Goal: Information Seeking & Learning: Check status

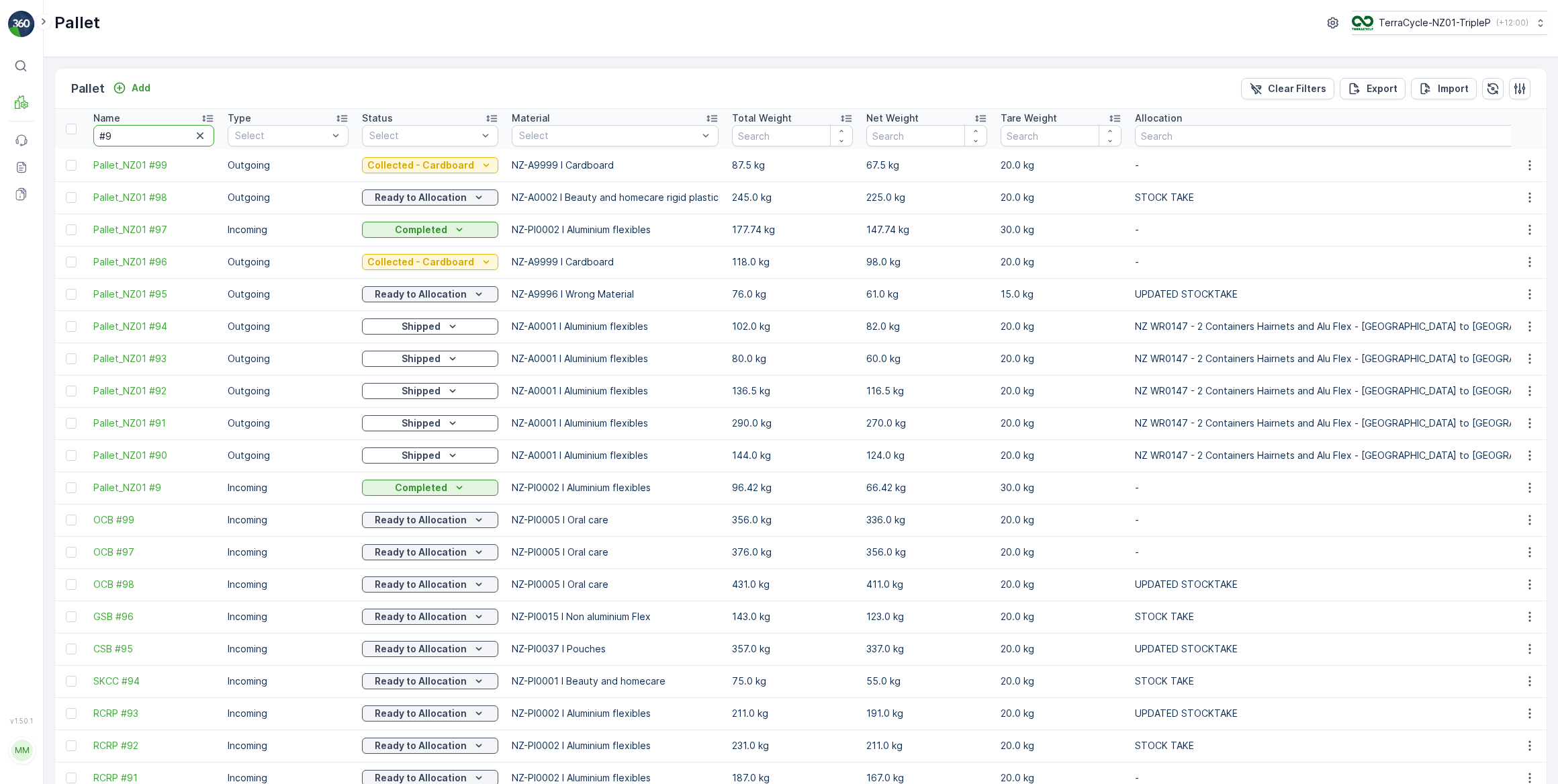
type input "#"
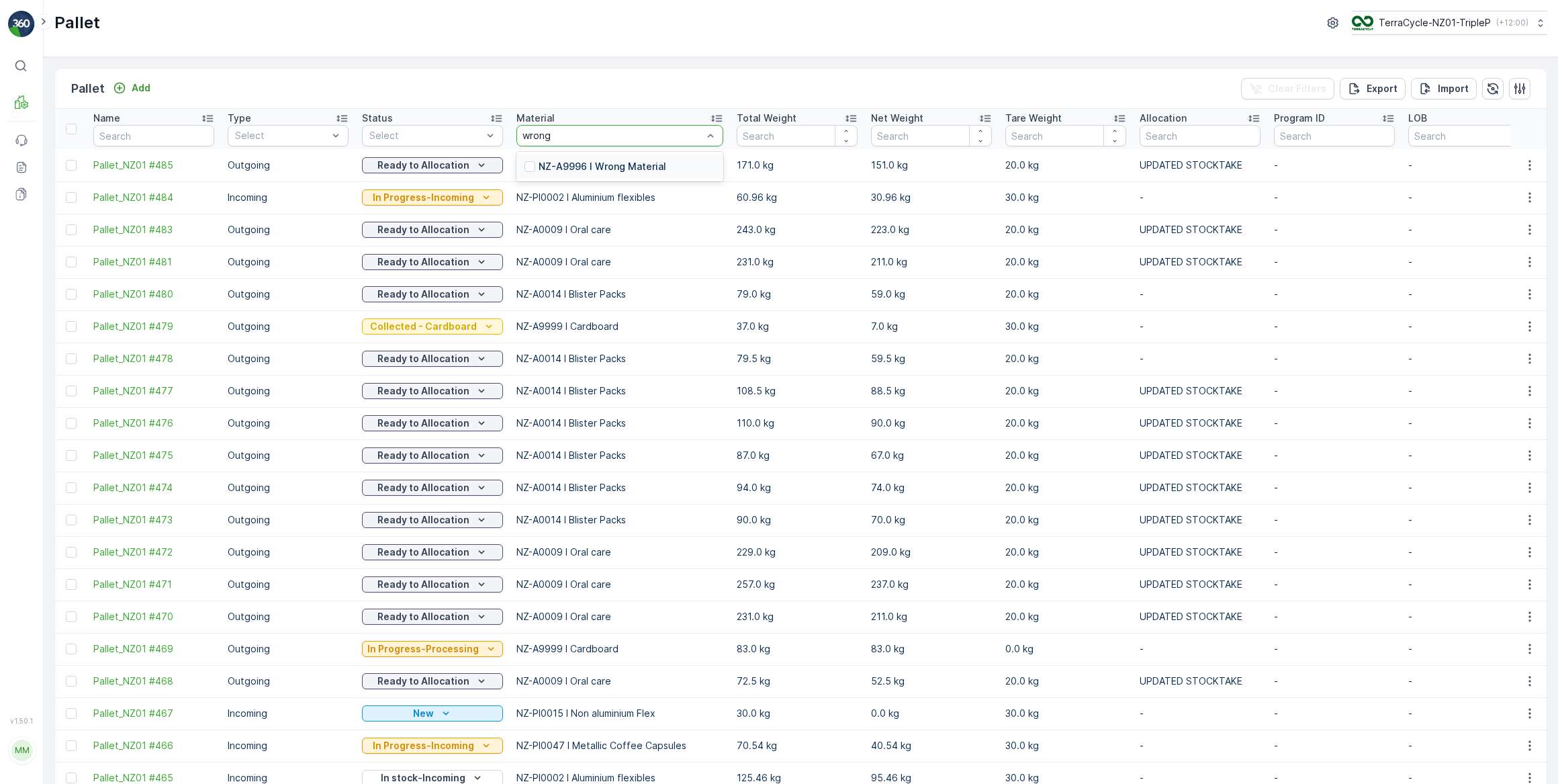
type input "wrong"
click at [591, 167] on p "NZ-A9996 I Wrong Material" at bounding box center [602, 166] width 128 height 13
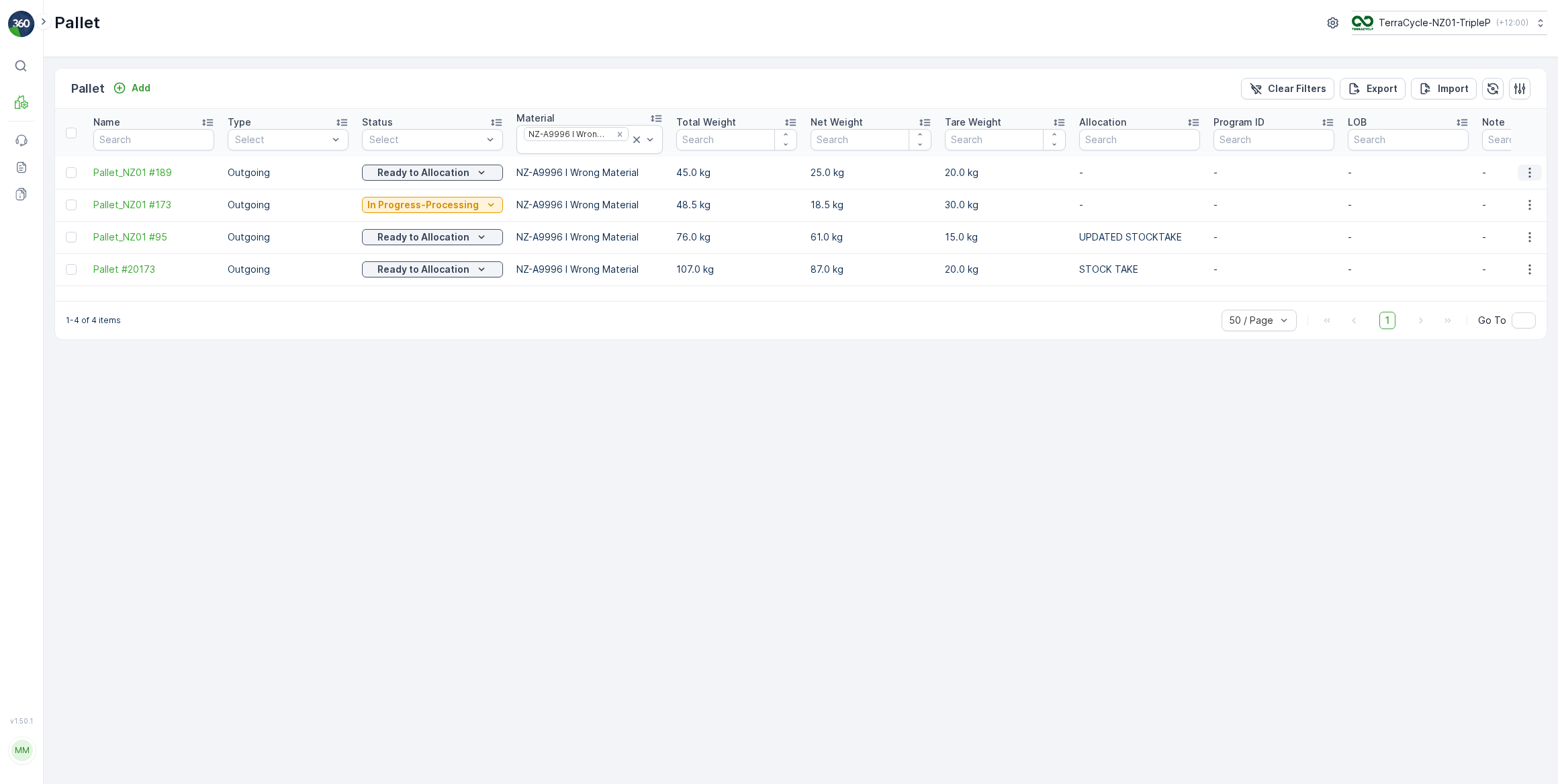
click at [1530, 171] on icon "button" at bounding box center [1530, 172] width 13 height 13
click at [1526, 247] on span "Update Weight" at bounding box center [1509, 248] width 69 height 13
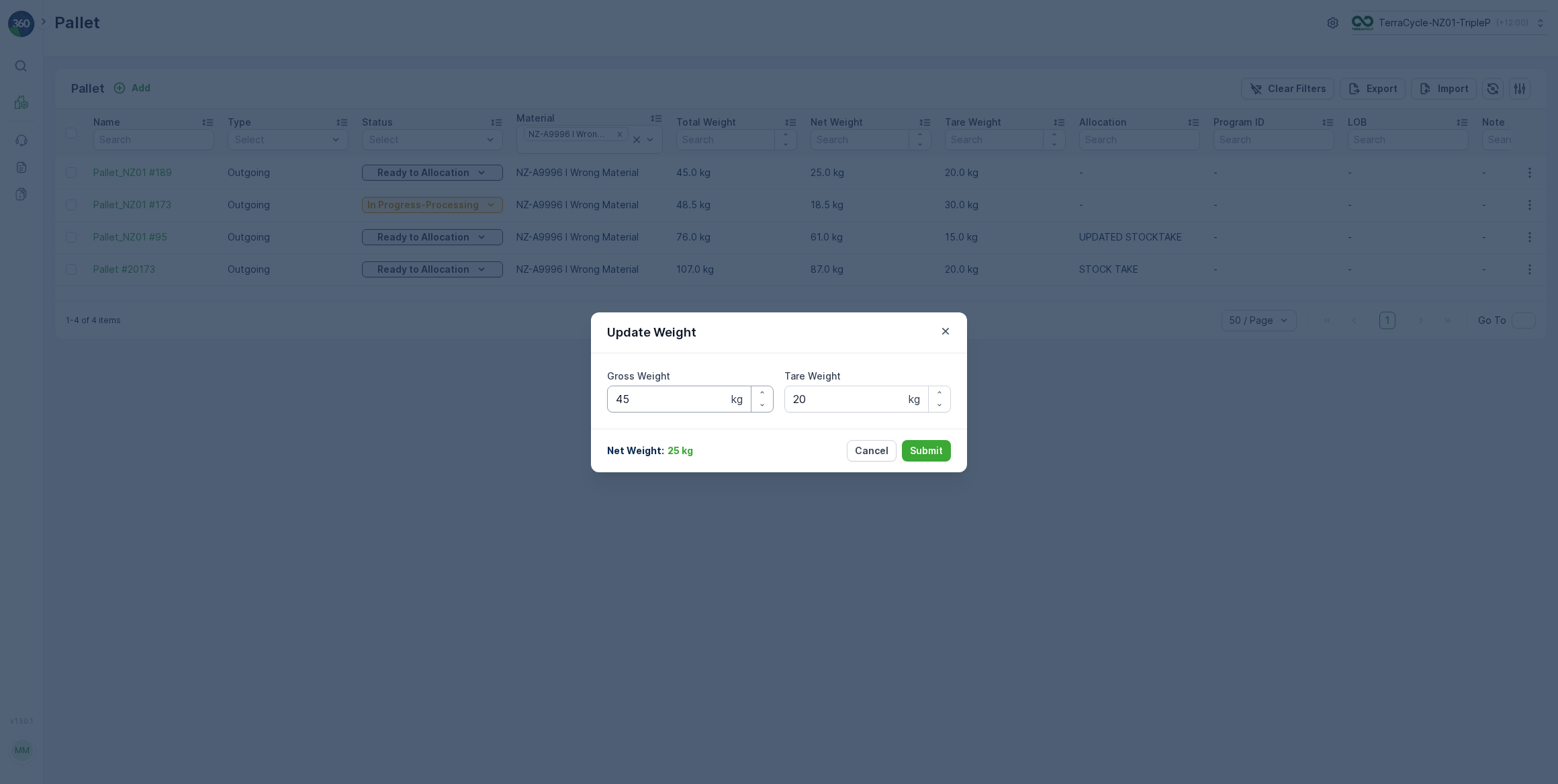
click at [659, 405] on Weight "45" at bounding box center [691, 399] width 166 height 27
type Weight "4"
type Weight "81"
click at [926, 450] on p "Submit" at bounding box center [926, 450] width 33 height 13
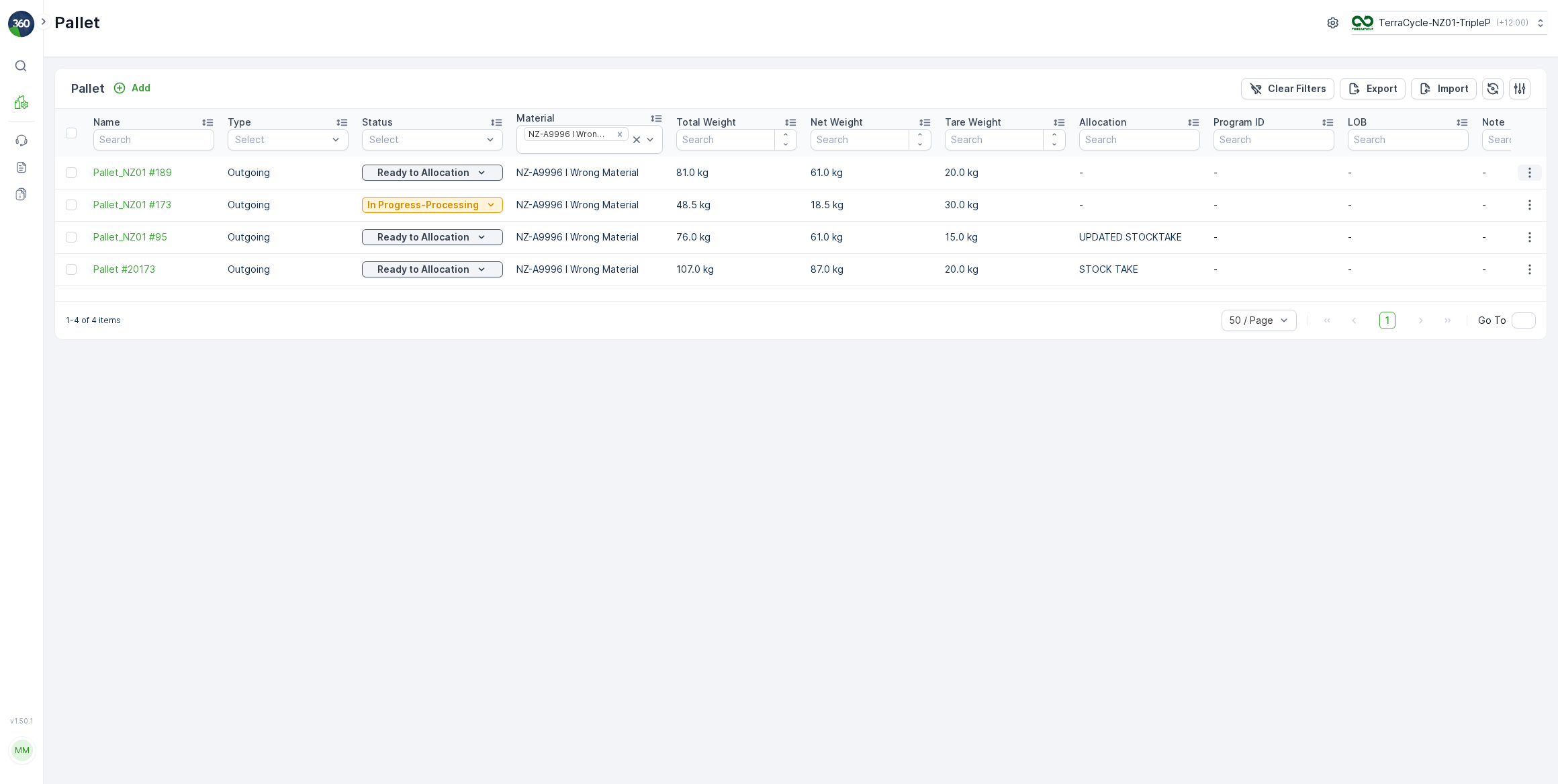
click at [1529, 173] on icon "button" at bounding box center [1530, 172] width 13 height 13
click at [1500, 266] on span "Print QR" at bounding box center [1493, 267] width 37 height 13
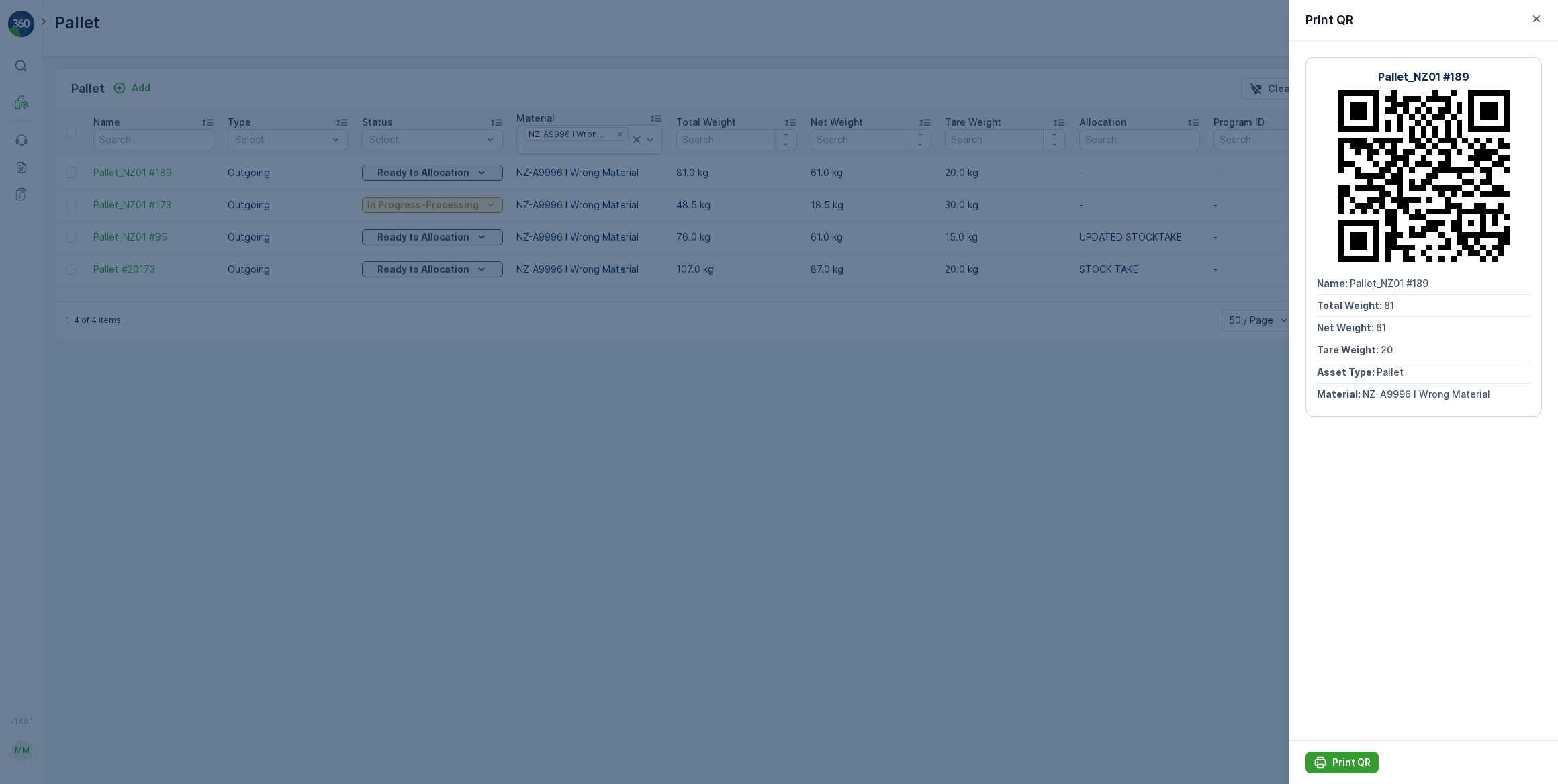
click at [1357, 763] on p "Print QR" at bounding box center [1351, 762] width 38 height 13
click at [1537, 20] on icon "button" at bounding box center [1537, 19] width 13 height 13
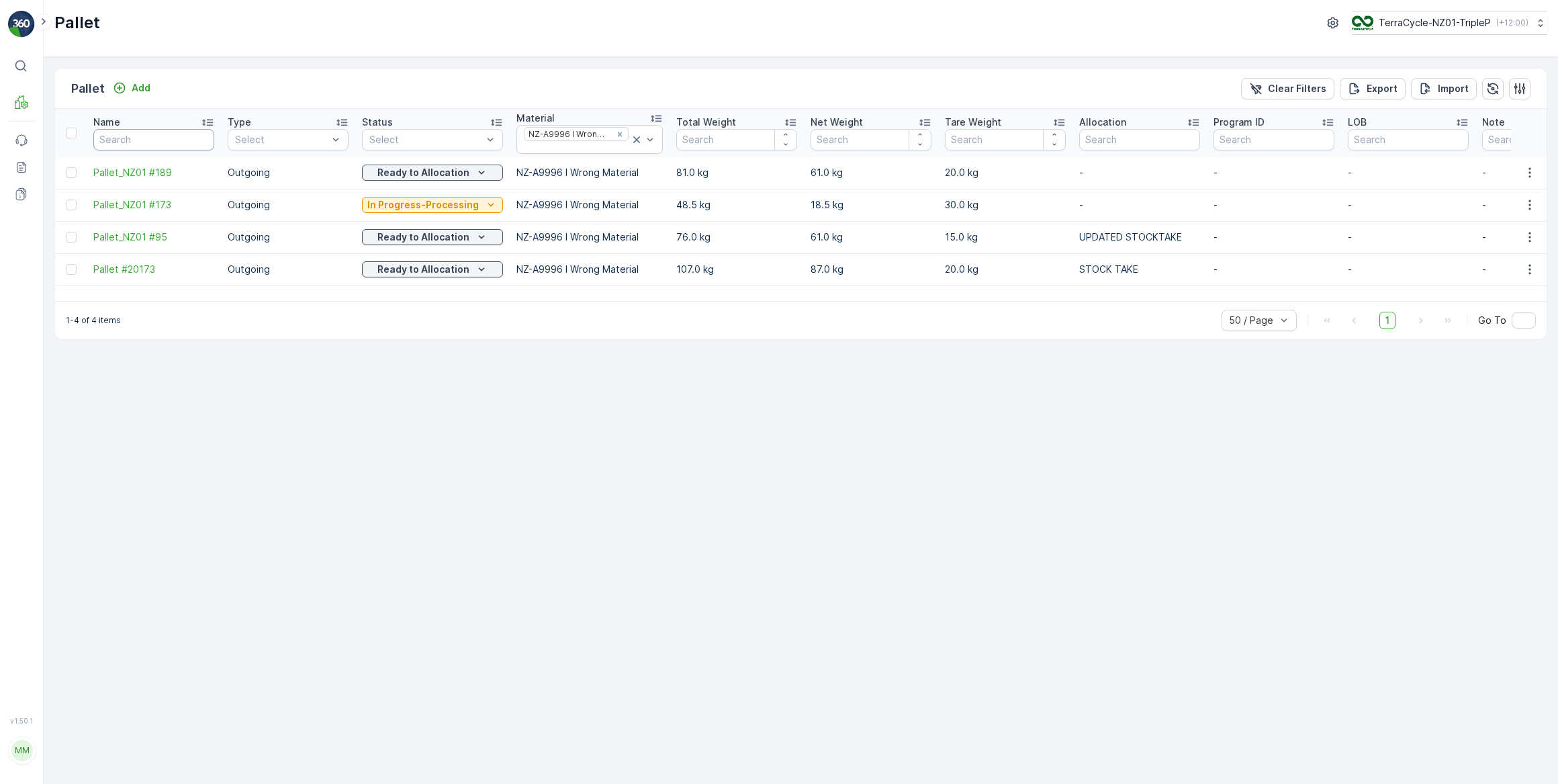
drag, startPoint x: 145, startPoint y: 139, endPoint x: 164, endPoint y: 119, distance: 27.6
click at [145, 139] on input "text" at bounding box center [154, 139] width 121 height 21
type input "W"
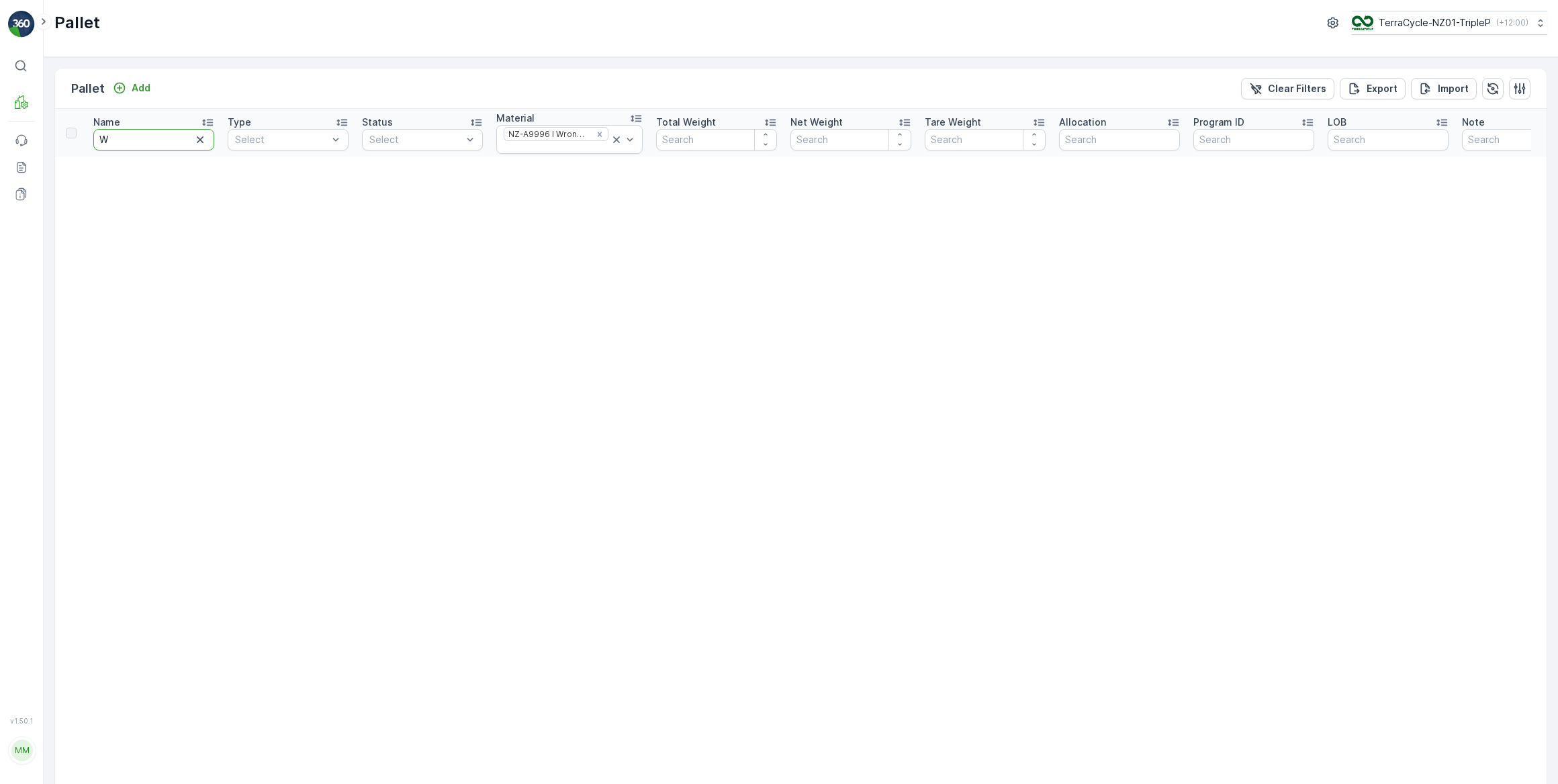
drag, startPoint x: 118, startPoint y: 139, endPoint x: 129, endPoint y: 121, distance: 21.1
click at [118, 137] on input "W" at bounding box center [154, 139] width 121 height 21
type input "WIS002"
click at [613, 137] on icon at bounding box center [616, 139] width 7 height 7
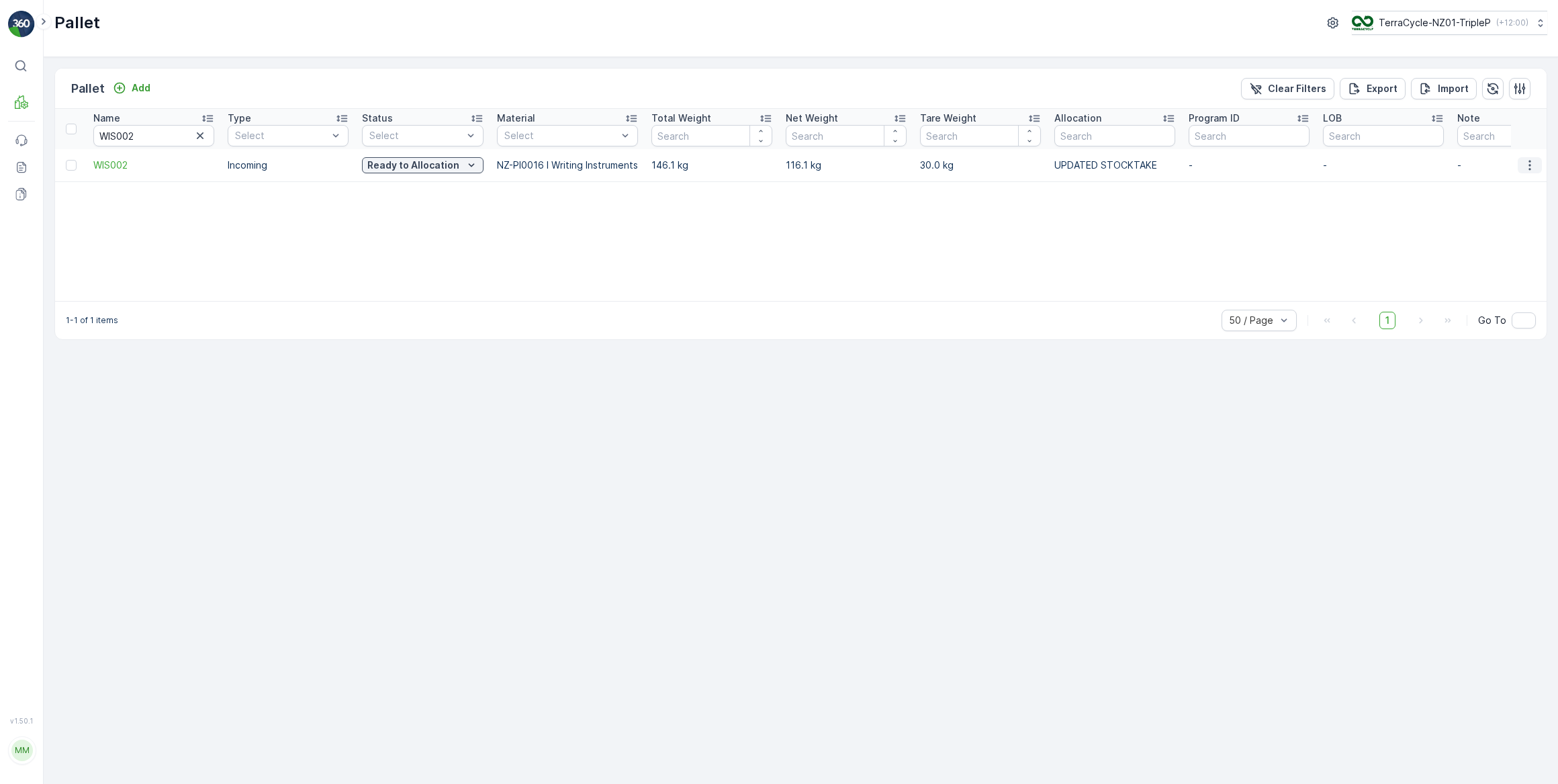
click at [1530, 168] on icon "button" at bounding box center [1530, 165] width 2 height 10
click at [1492, 260] on span "Print QR" at bounding box center [1493, 260] width 37 height 13
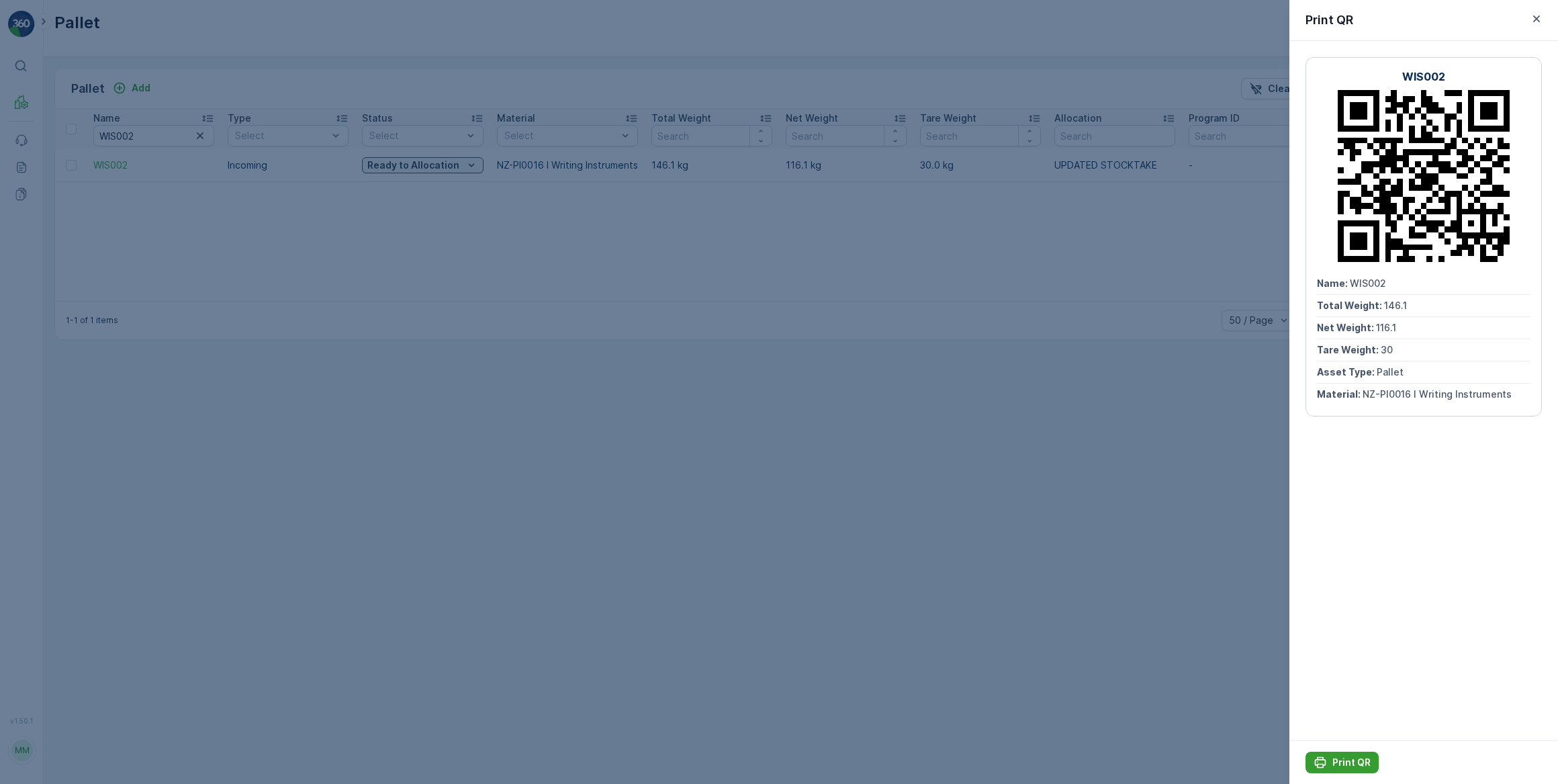
click at [1351, 762] on p "Print QR" at bounding box center [1351, 762] width 38 height 13
click at [1535, 19] on icon "button" at bounding box center [1537, 19] width 13 height 13
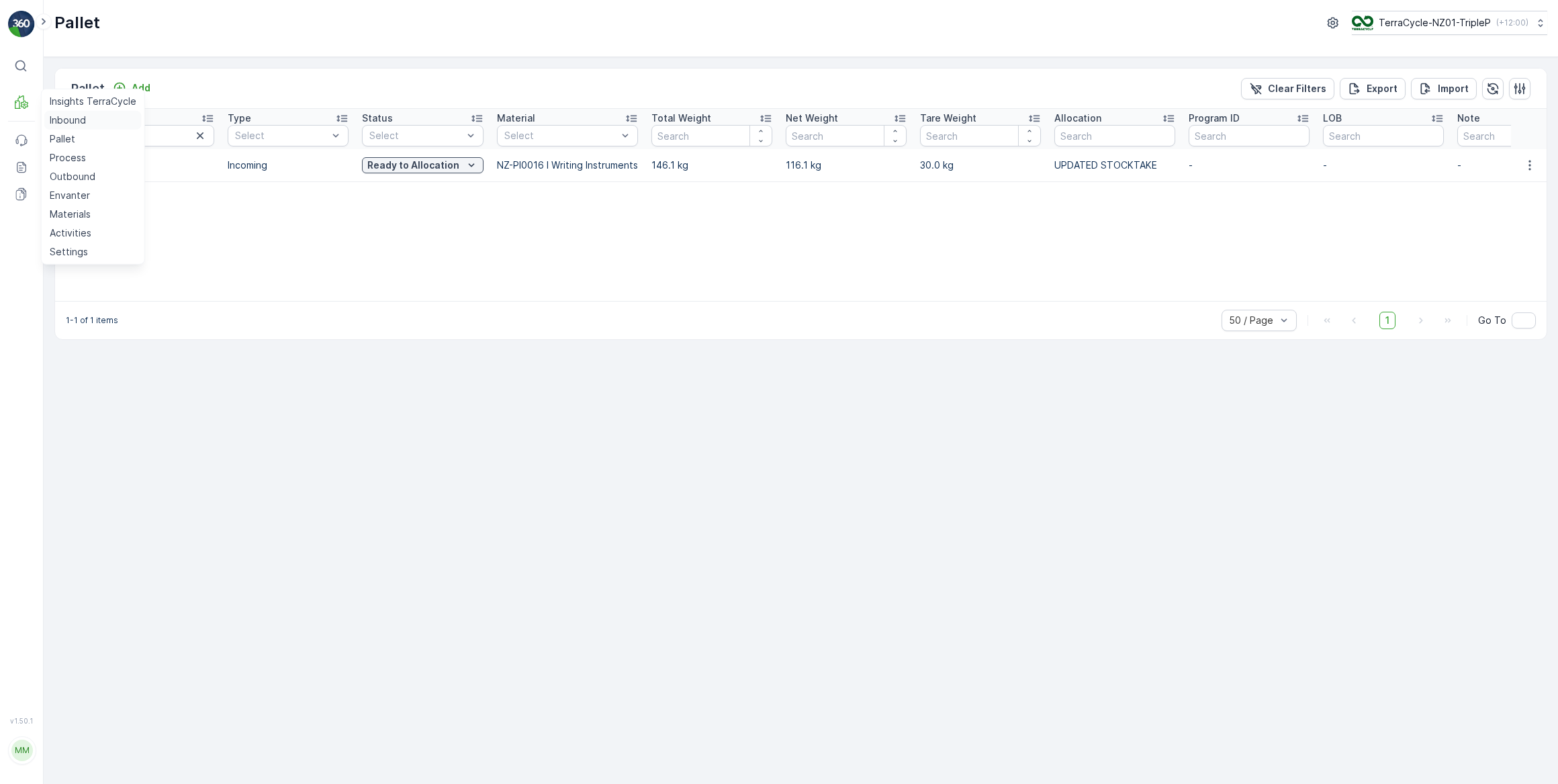
click at [77, 121] on p "Inbound" at bounding box center [68, 120] width 37 height 13
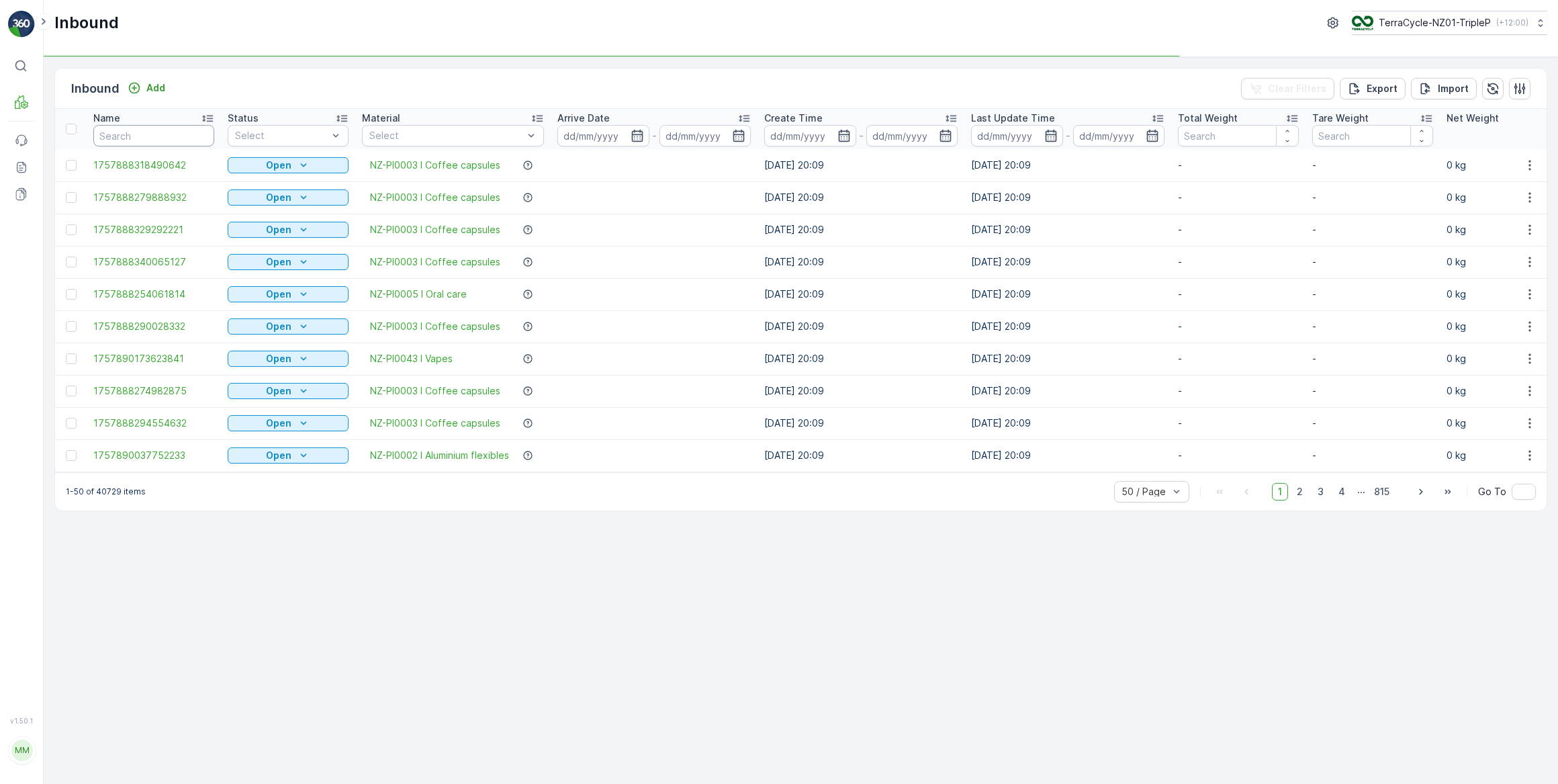
drag, startPoint x: 147, startPoint y: 131, endPoint x: 158, endPoint y: 128, distance: 11.4
click at [153, 131] on input "text" at bounding box center [154, 135] width 121 height 21
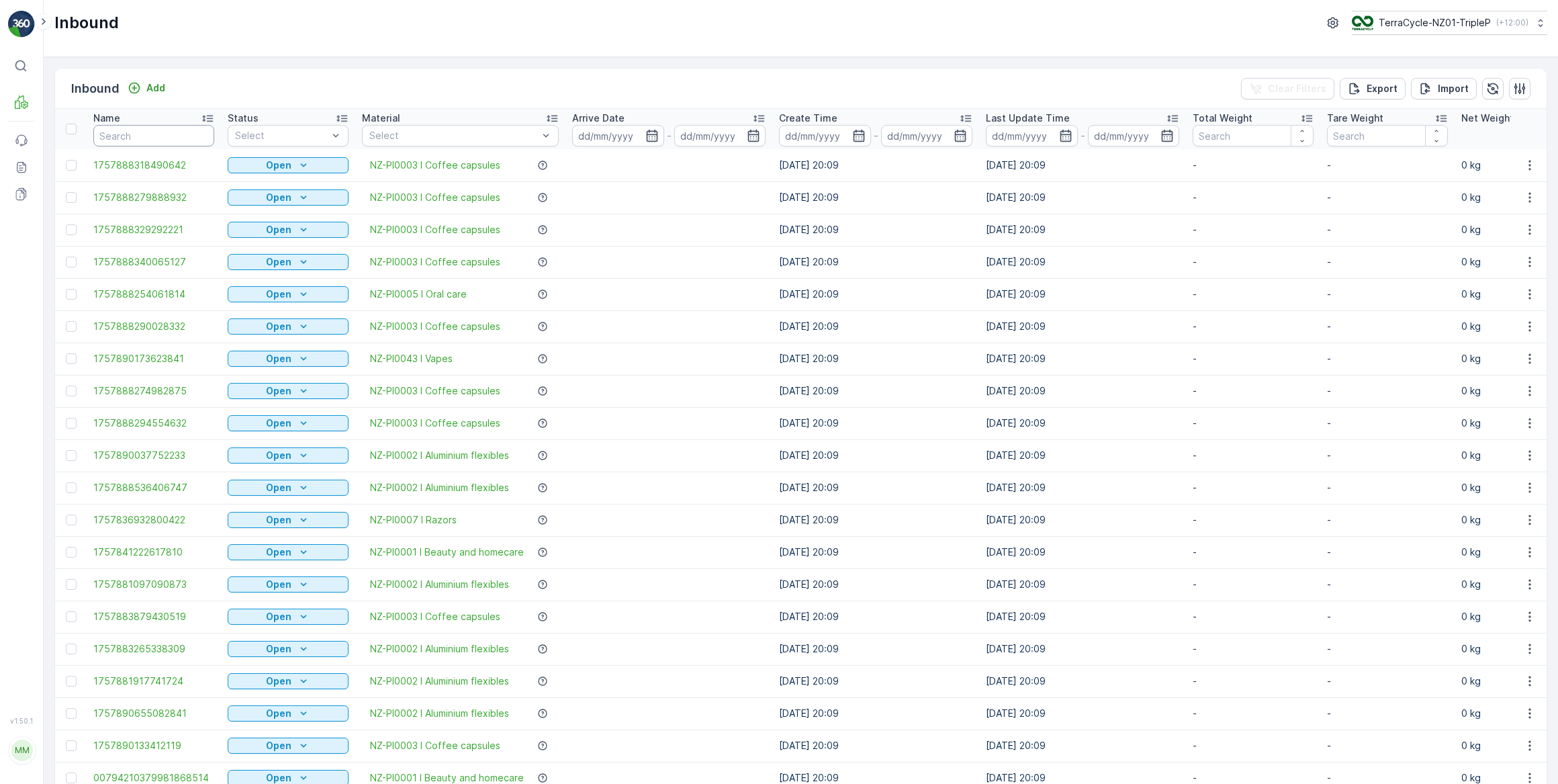
drag, startPoint x: 99, startPoint y: 134, endPoint x: 128, endPoint y: 123, distance: 31.0
click at [100, 134] on input "text" at bounding box center [154, 135] width 121 height 21
type input "#@"
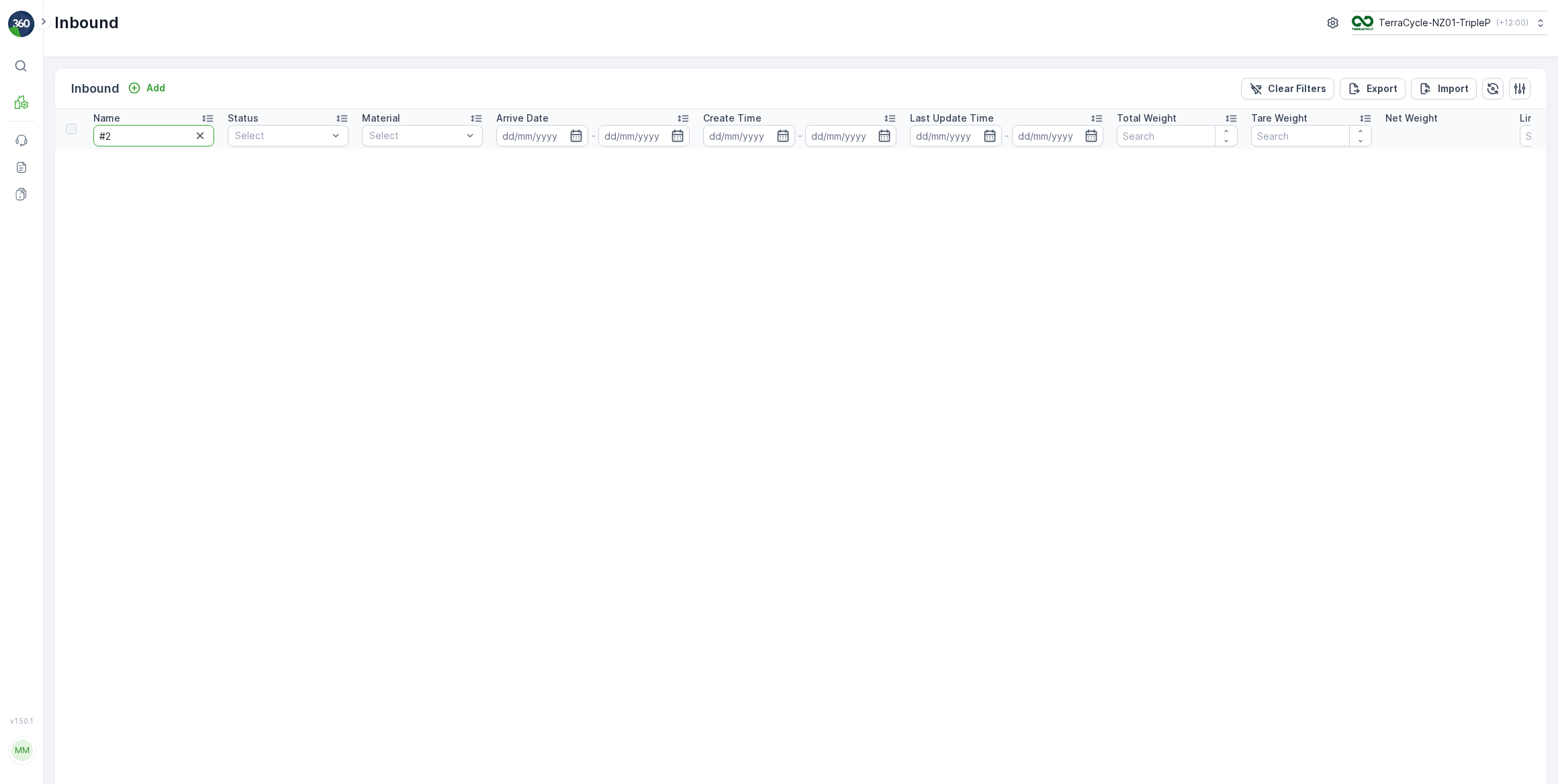
type input "#29"
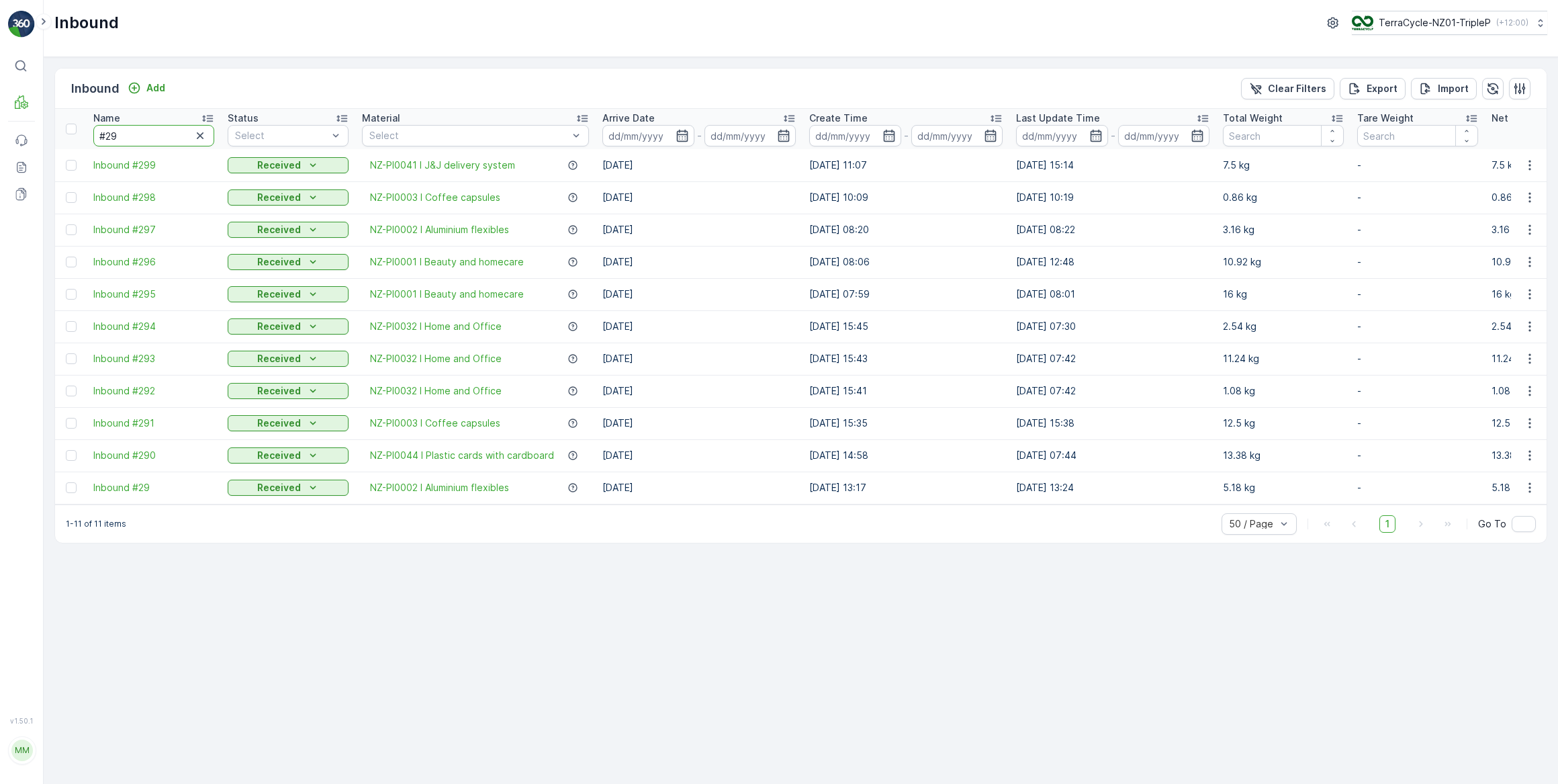
type input "#299"
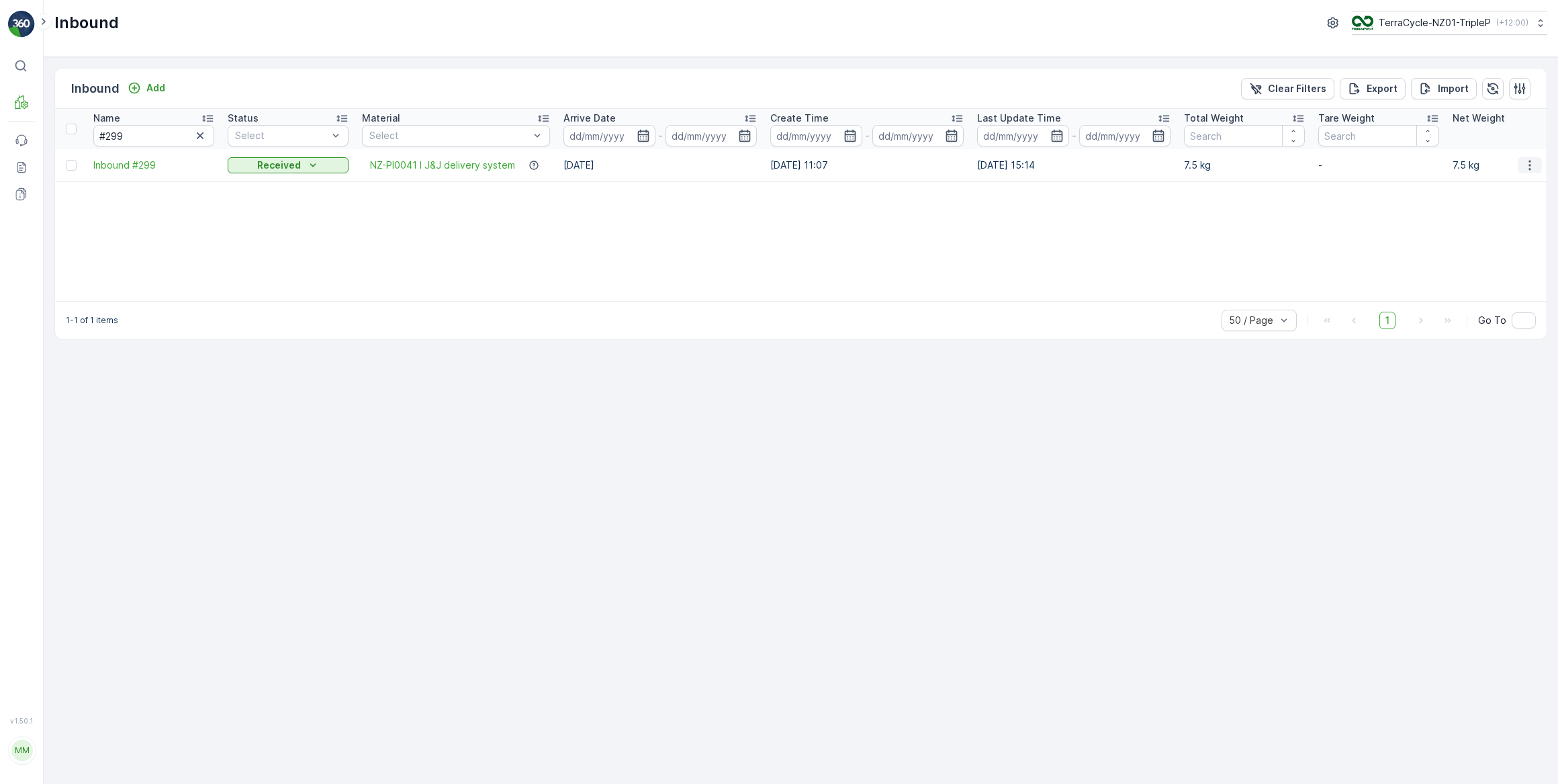
click at [1528, 166] on icon "button" at bounding box center [1530, 165] width 13 height 13
click at [1491, 185] on span "See More Details" at bounding box center [1496, 185] width 78 height 13
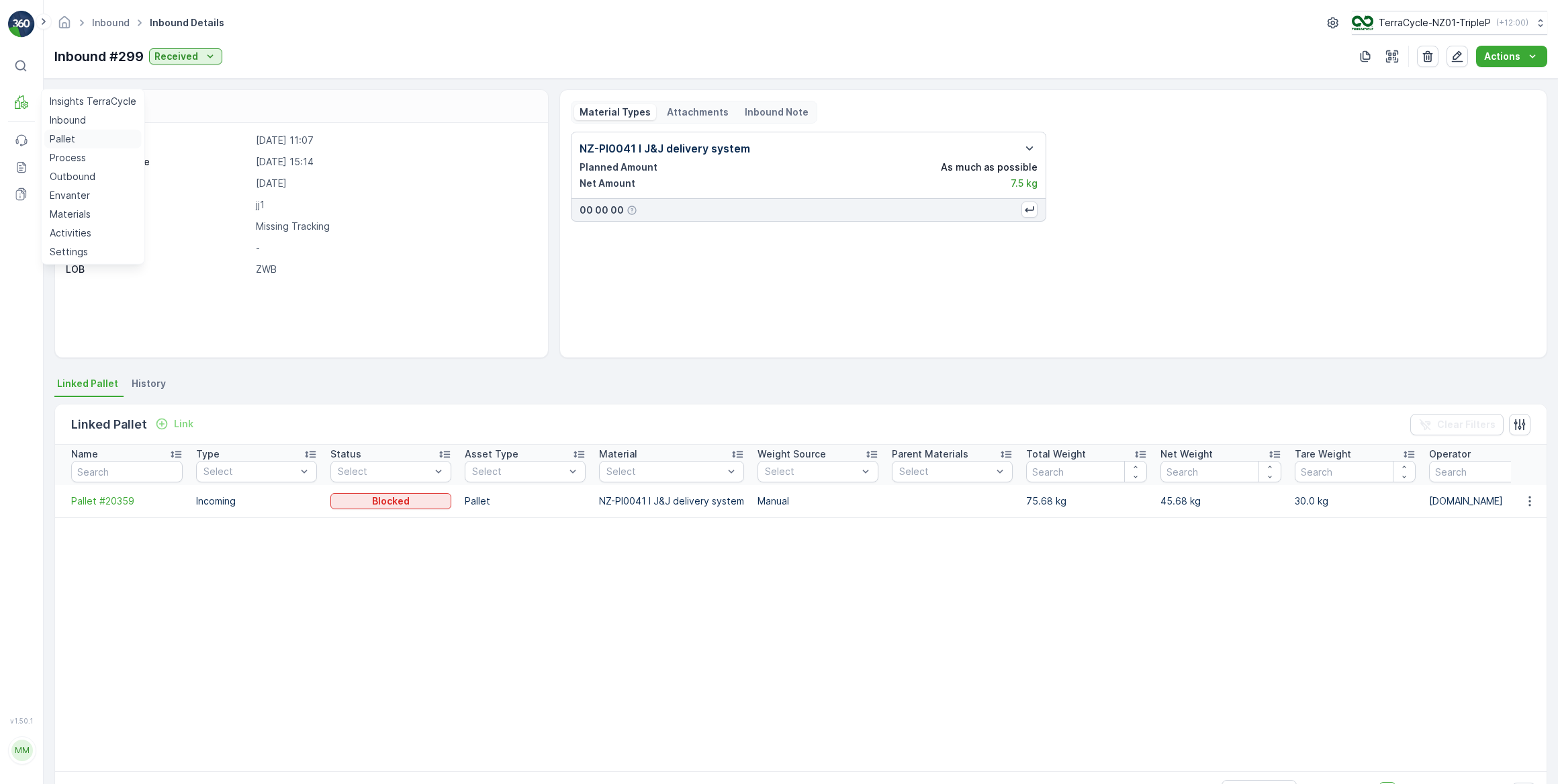
click at [64, 140] on p "Pallet" at bounding box center [62, 139] width 26 height 13
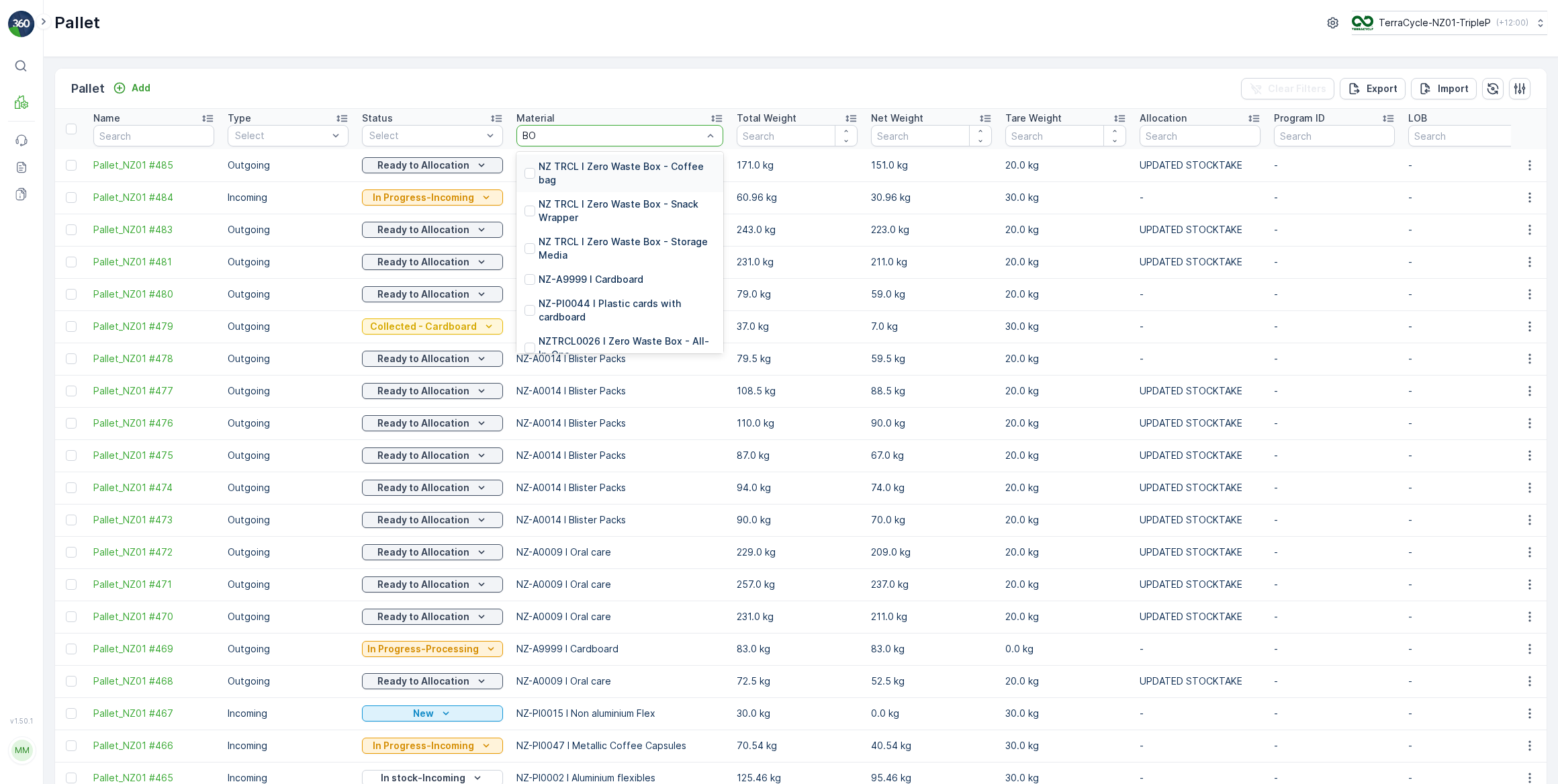
type input "B"
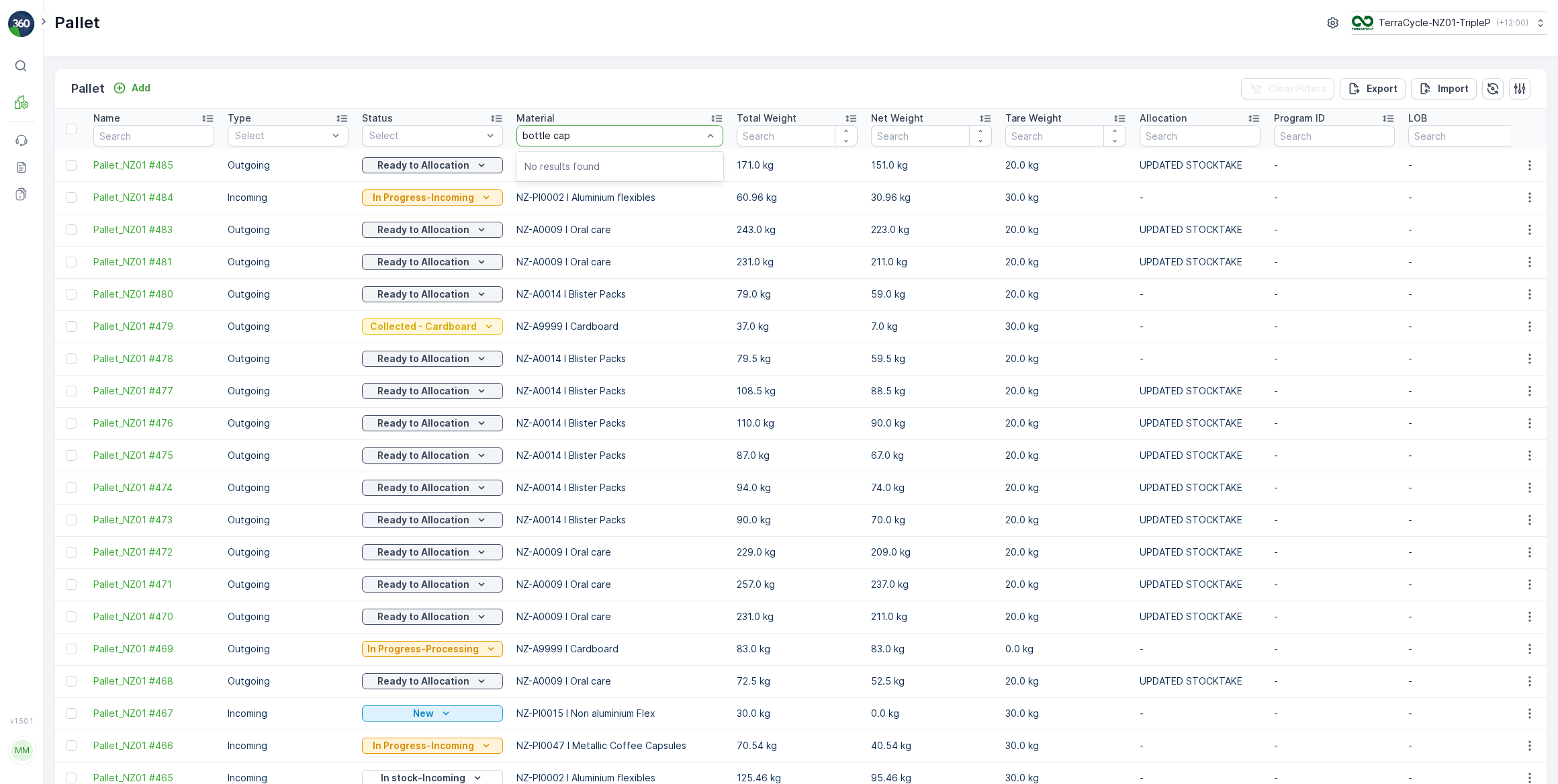
type input "bottle caps"
click at [57, 120] on p "Inbound" at bounding box center [68, 120] width 37 height 13
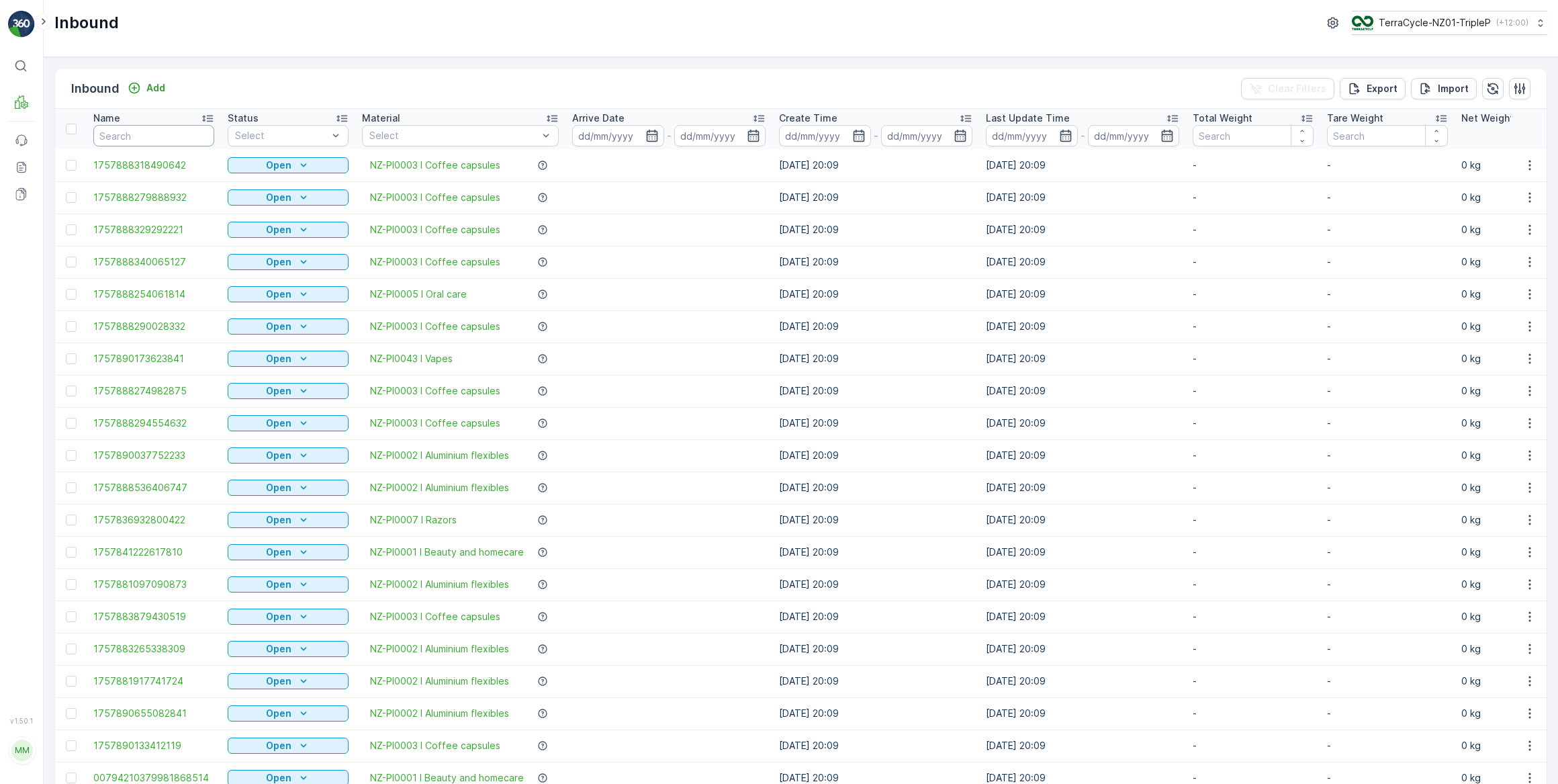
click at [144, 134] on input "text" at bounding box center [154, 135] width 121 height 21
click at [61, 139] on p "Pallet" at bounding box center [62, 139] width 26 height 13
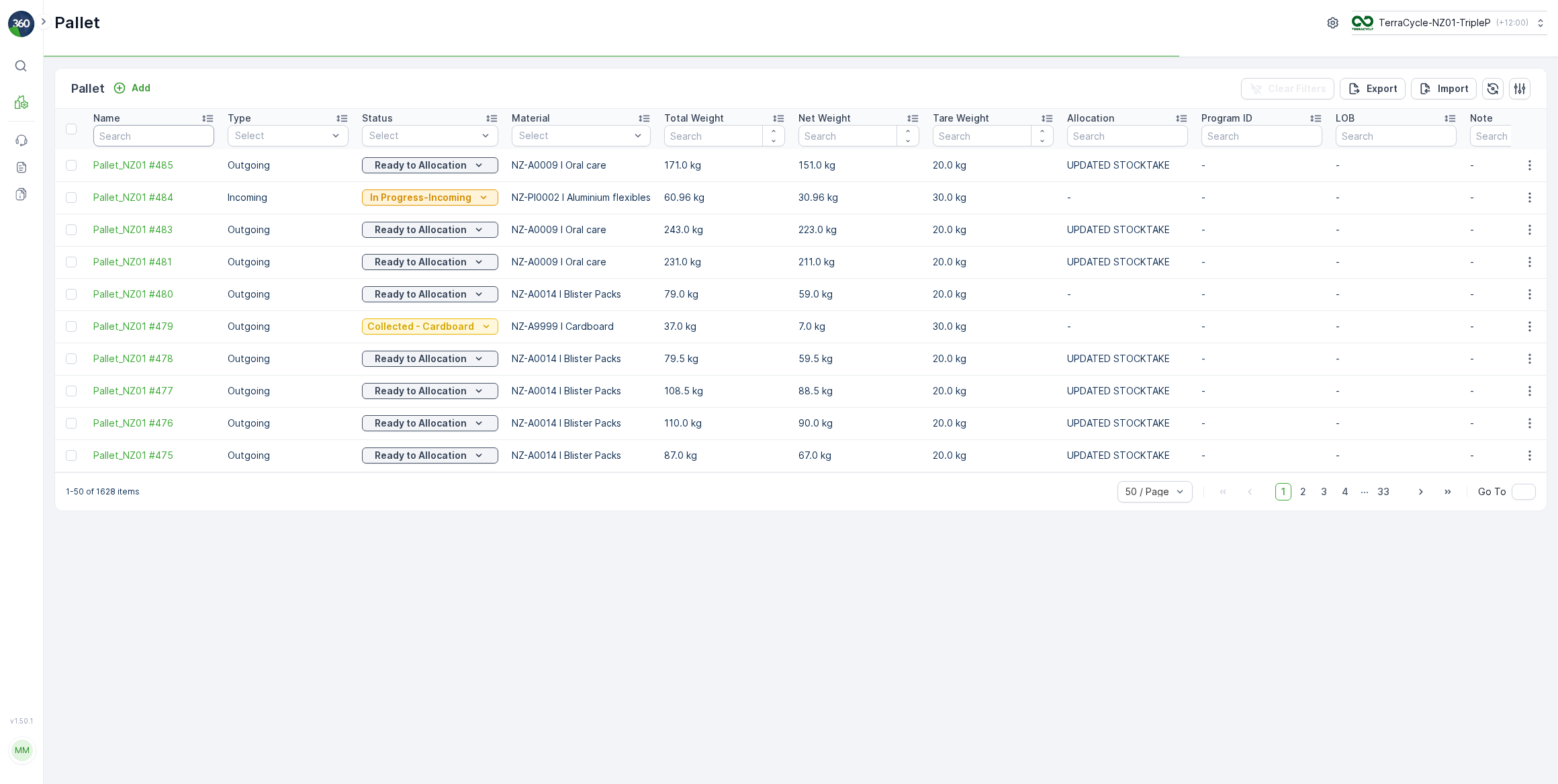
click at [164, 130] on input "text" at bounding box center [154, 135] width 121 height 21
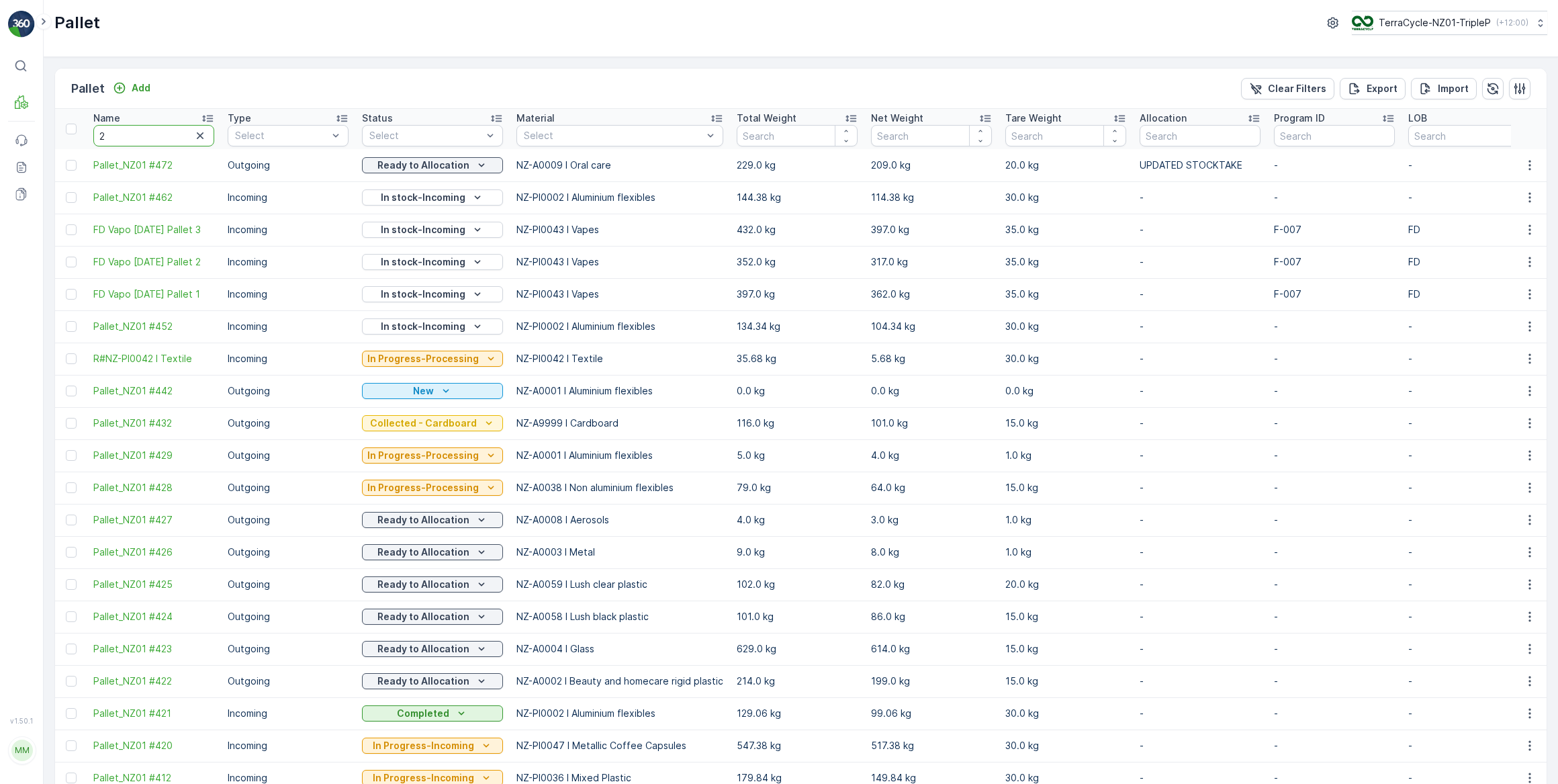
click at [140, 133] on input "2" at bounding box center [154, 135] width 121 height 21
type input "20724"
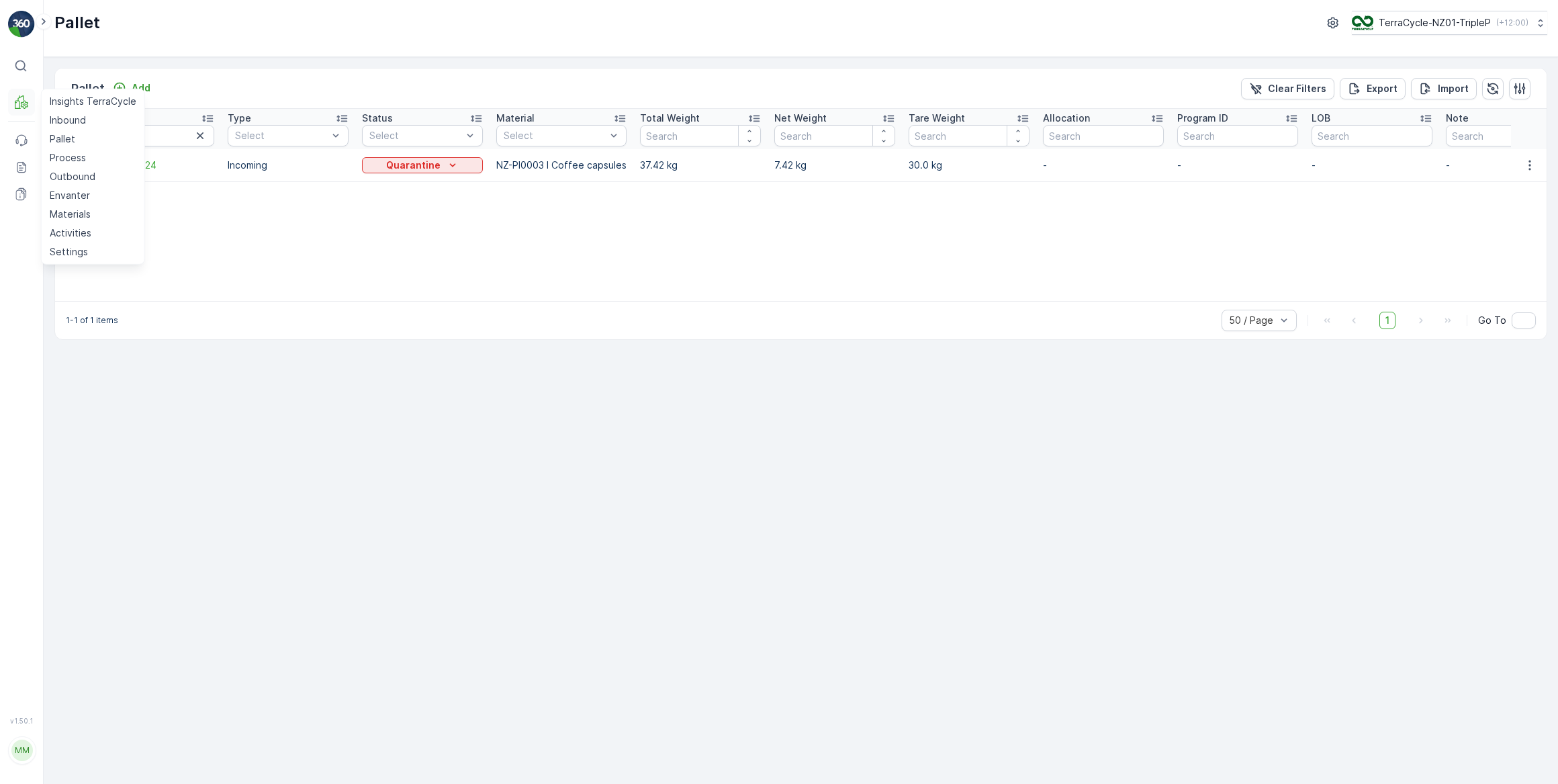
click at [28, 106] on icon at bounding box center [24, 104] width 7 height 7
click at [60, 120] on p "Inbound" at bounding box center [68, 120] width 37 height 13
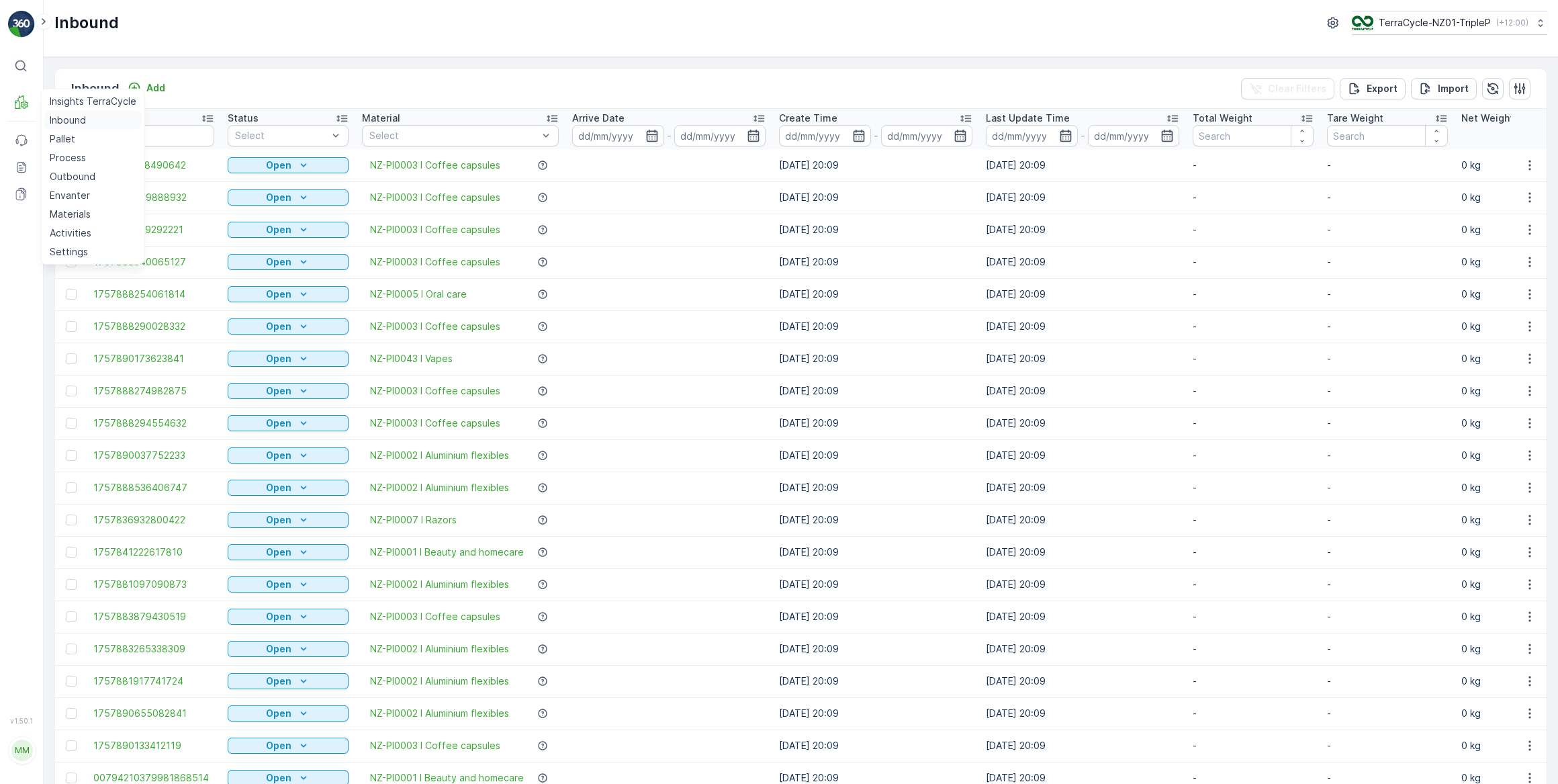
click at [45, 111] on link "Inbound" at bounding box center [93, 120] width 97 height 19
